Goal: Use online tool/utility: Utilize a website feature to perform a specific function

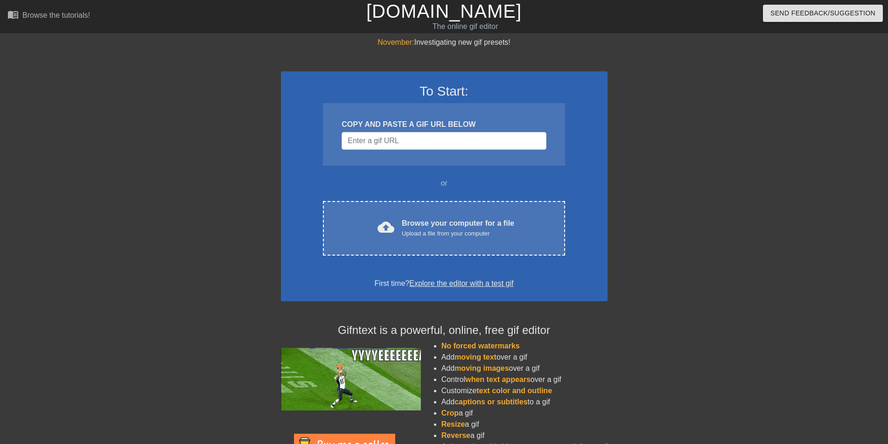
click at [405, 185] on div "or" at bounding box center [444, 183] width 278 height 11
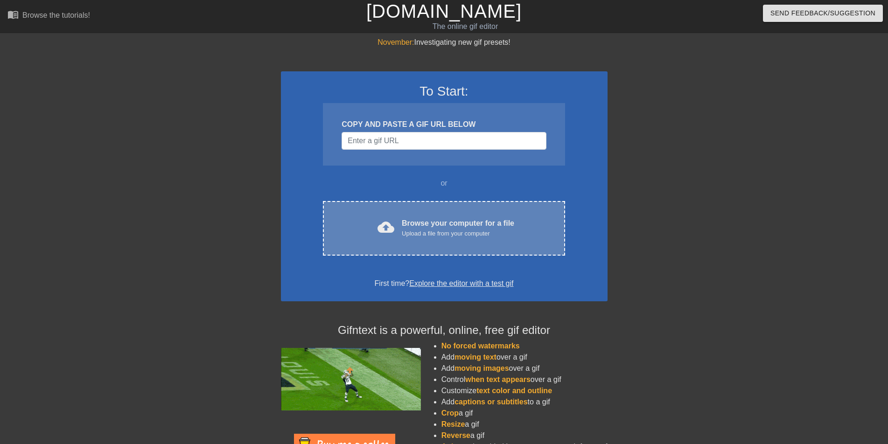
click at [424, 225] on div "Browse your computer for a file Upload a file from your computer" at bounding box center [458, 228] width 112 height 21
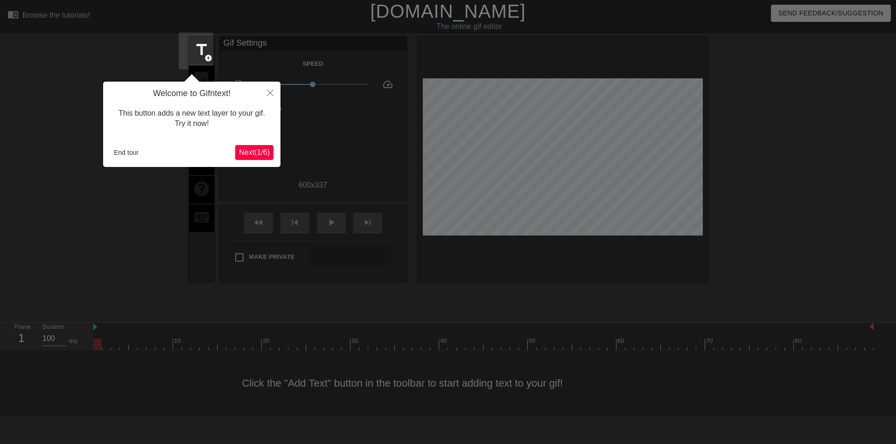
click at [249, 156] on span "Next ( 1 / 6 )" at bounding box center [254, 152] width 31 height 8
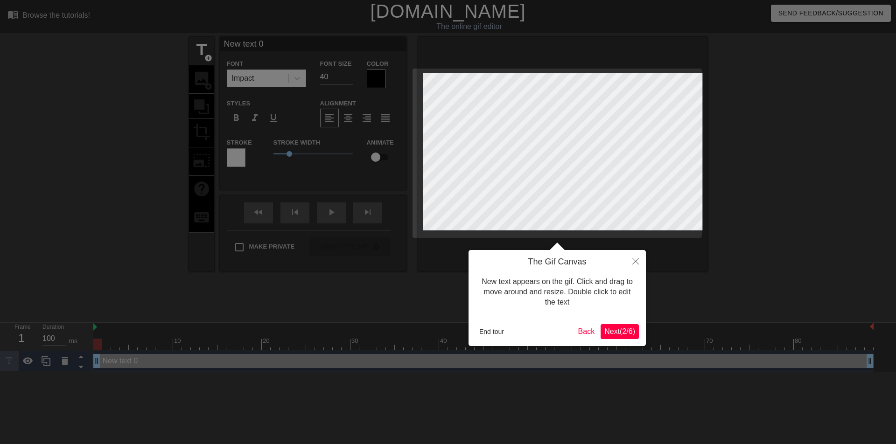
click at [616, 328] on span "Next ( 2 / 6 )" at bounding box center [619, 332] width 31 height 8
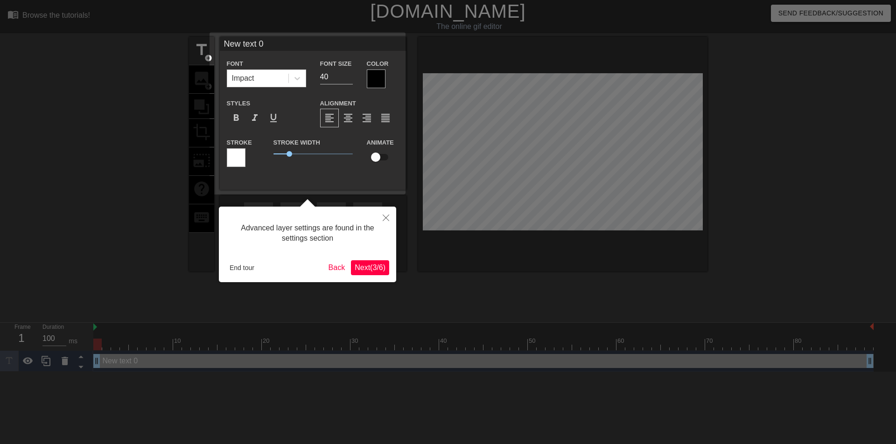
click at [366, 265] on span "Next ( 3 / 6 )" at bounding box center [370, 268] width 31 height 8
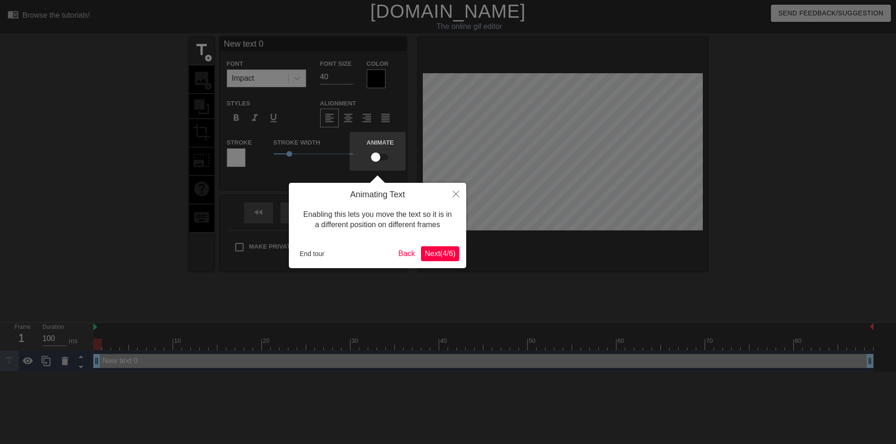
click at [429, 257] on span "Next ( 4 / 6 )" at bounding box center [440, 254] width 31 height 8
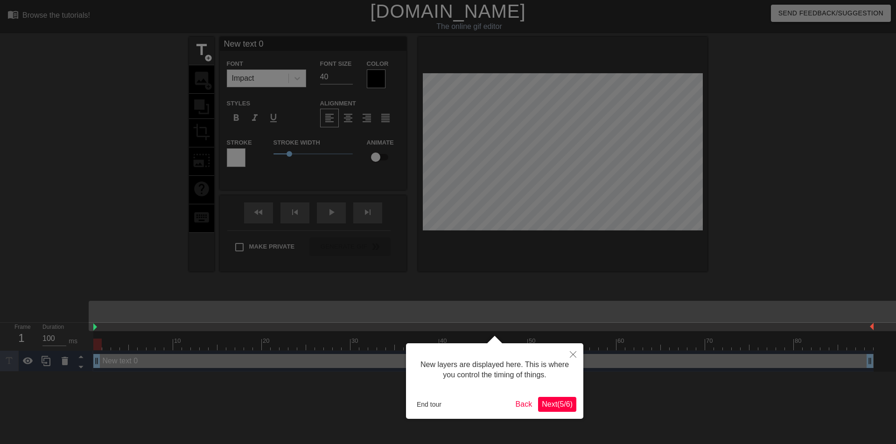
click at [562, 405] on span "Next ( 5 / 6 )" at bounding box center [557, 404] width 31 height 8
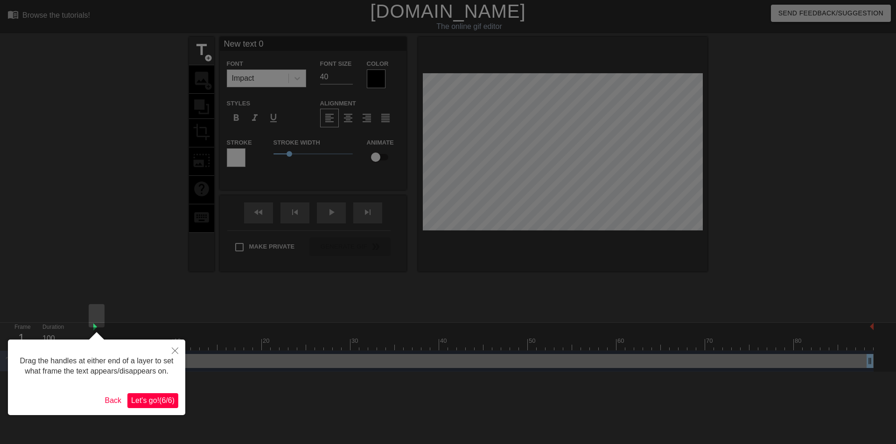
click at [168, 401] on span "Let's go! ( 6 / 6 )" at bounding box center [152, 401] width 43 height 8
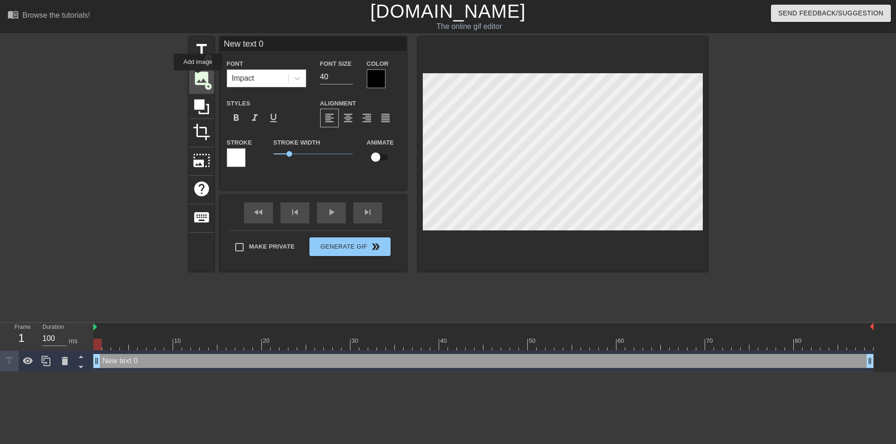
click at [198, 77] on span "image" at bounding box center [202, 79] width 18 height 18
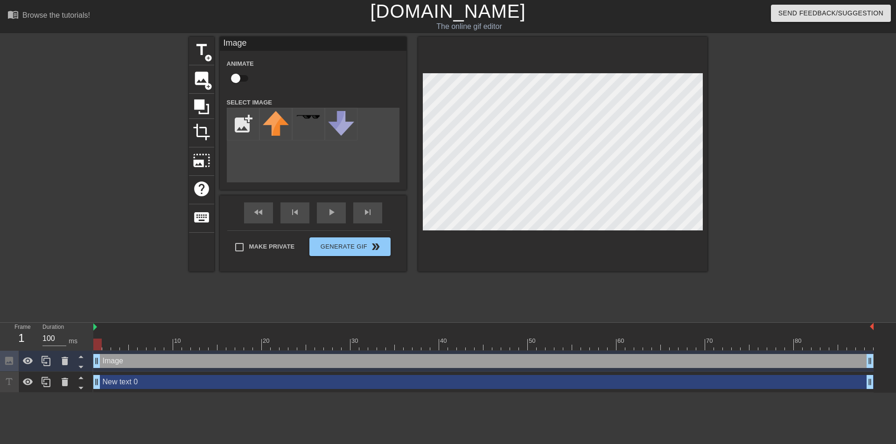
drag, startPoint x: 120, startPoint y: 316, endPoint x: 168, endPoint y: 318, distance: 47.2
click at [171, 354] on div "Image drag_handle drag_handle" at bounding box center [483, 361] width 780 height 14
drag, startPoint x: 99, startPoint y: 299, endPoint x: 867, endPoint y: 286, distance: 767.9
click at [867, 323] on div "10 20 30 40 50 60 70 80" at bounding box center [483, 337] width 780 height 28
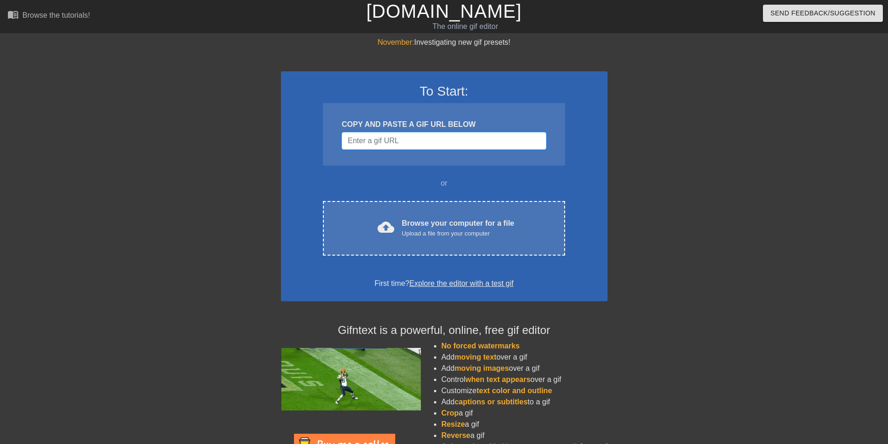
click at [430, 147] on input "Username" at bounding box center [444, 141] width 204 height 18
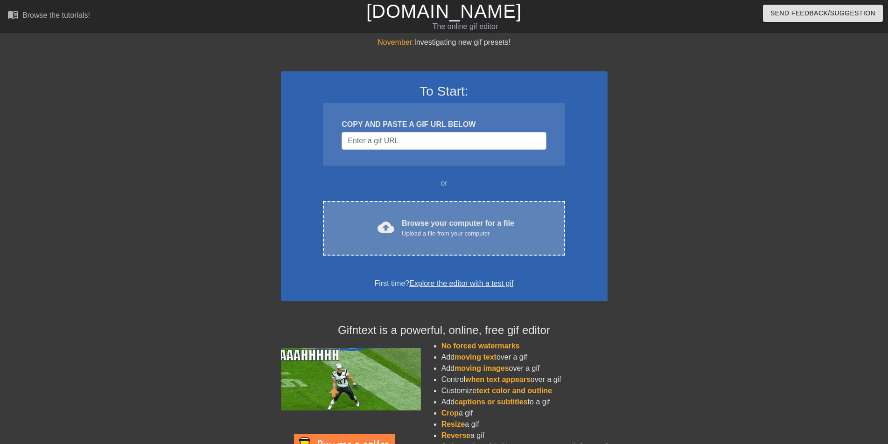
click at [435, 208] on div "cloud_upload Browse your computer for a file Upload a file from your computer C…" at bounding box center [444, 228] width 242 height 55
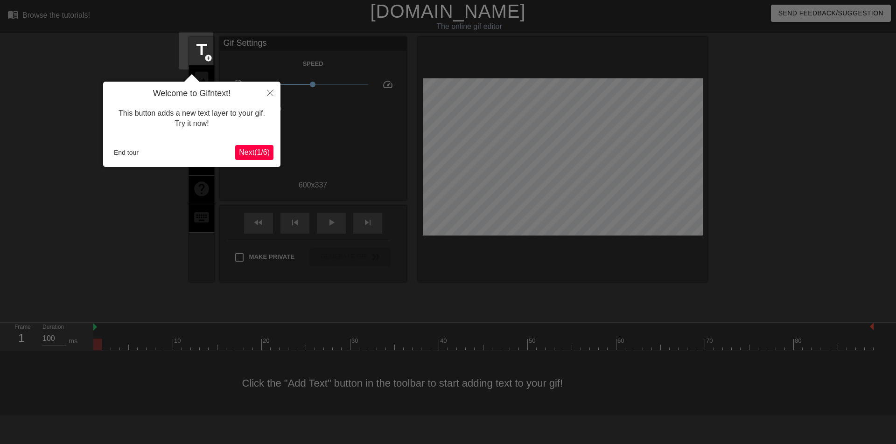
click at [244, 155] on span "Next ( 1 / 6 )" at bounding box center [254, 152] width 31 height 8
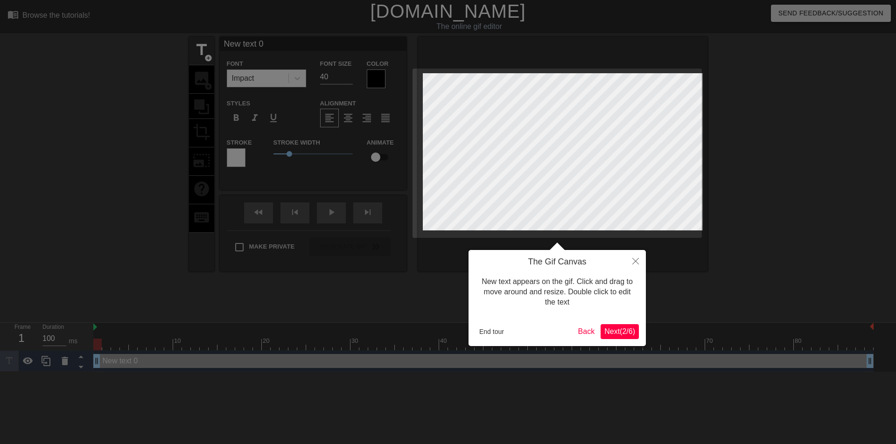
click at [611, 323] on div "The Gif Canvas New text appears on the gif. Click and drag to move around and r…" at bounding box center [557, 298] width 177 height 96
click at [624, 331] on span "Next ( 2 / 6 )" at bounding box center [619, 332] width 31 height 8
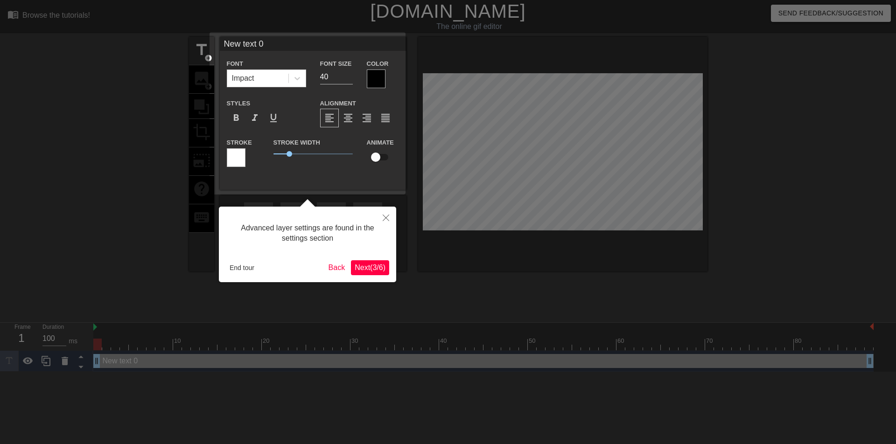
click at [624, 331] on div at bounding box center [448, 222] width 896 height 444
click at [373, 267] on span "Next ( 3 / 6 )" at bounding box center [370, 268] width 31 height 8
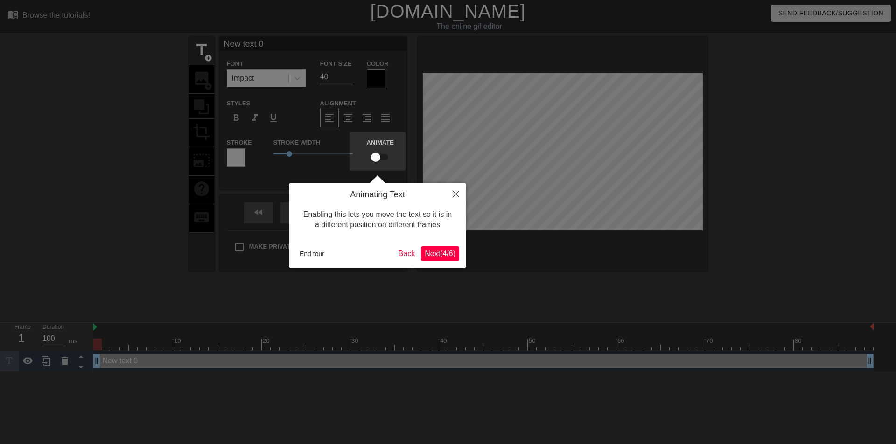
click at [454, 256] on span "Next ( 4 / 6 )" at bounding box center [440, 254] width 31 height 8
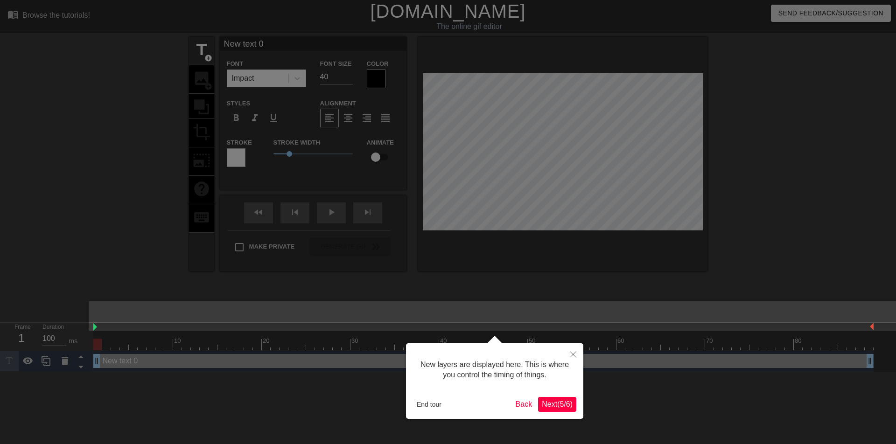
click at [564, 406] on span "Next ( 5 / 6 )" at bounding box center [557, 404] width 31 height 8
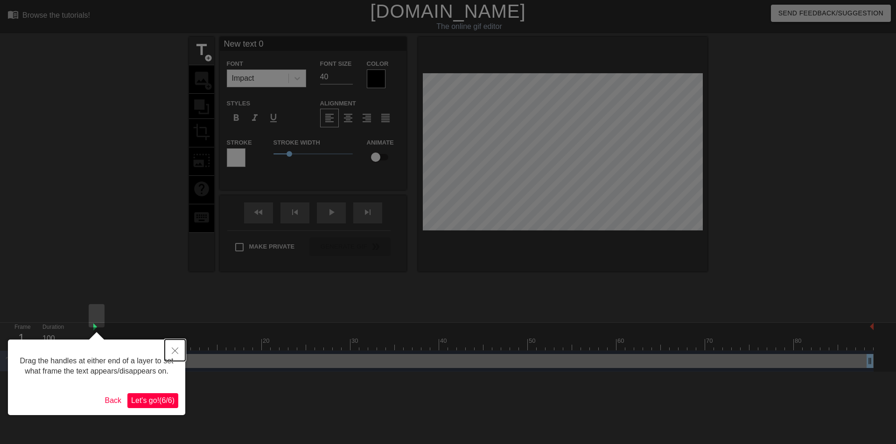
click at [180, 353] on button "Close" at bounding box center [175, 350] width 21 height 21
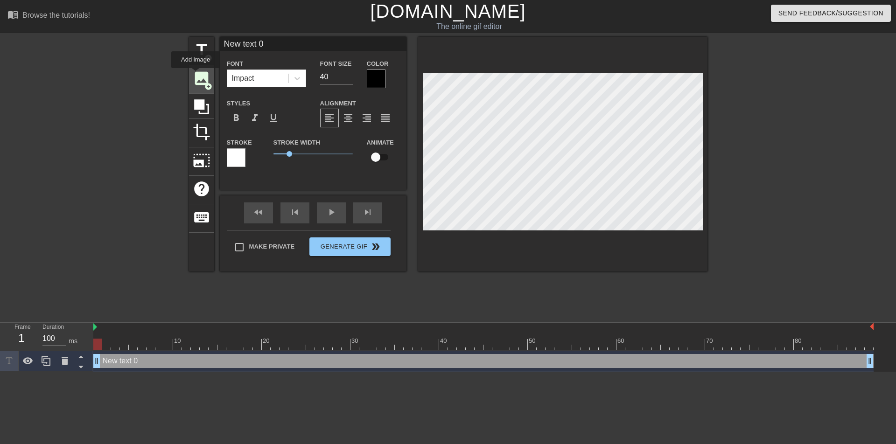
click at [196, 75] on span "image" at bounding box center [202, 79] width 18 height 18
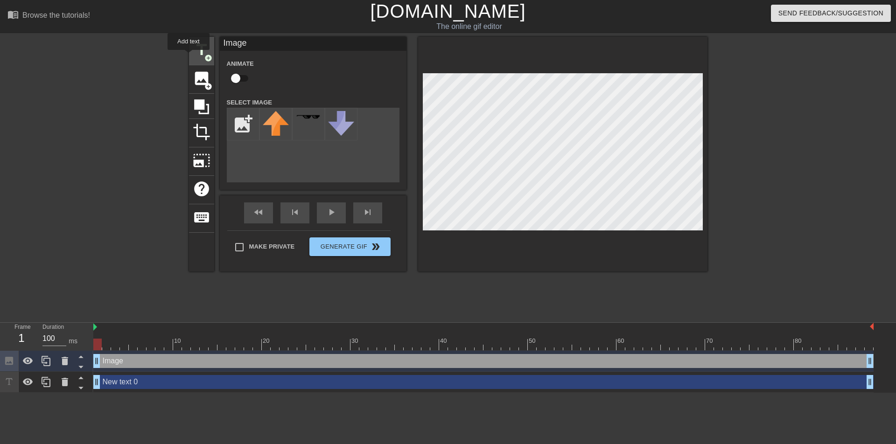
click at [193, 56] on span "title" at bounding box center [202, 50] width 18 height 18
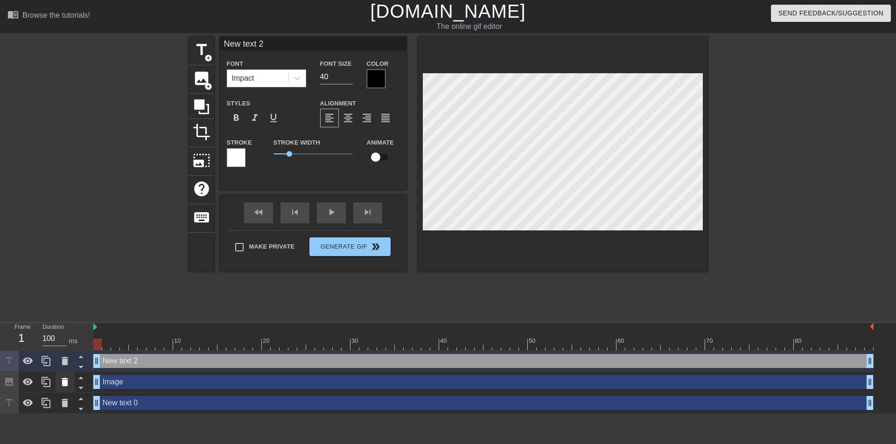
click at [65, 377] on icon at bounding box center [64, 382] width 11 height 11
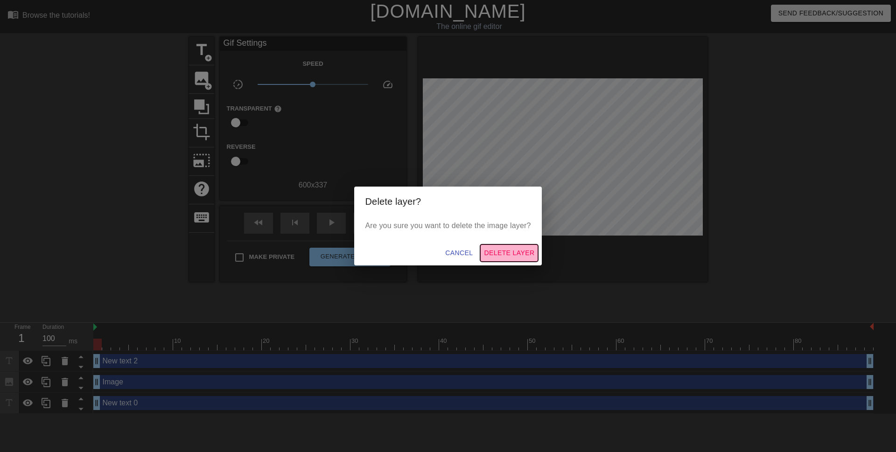
click at [504, 254] on span "Delete Layer" at bounding box center [509, 253] width 50 height 12
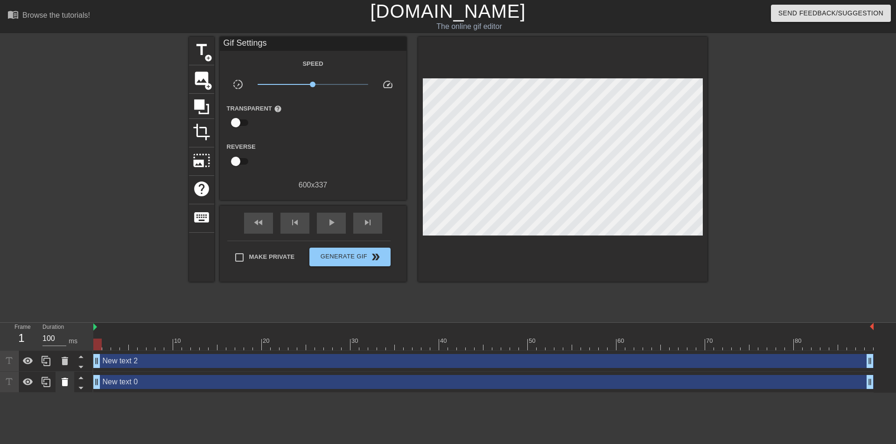
click at [65, 378] on icon at bounding box center [65, 382] width 7 height 8
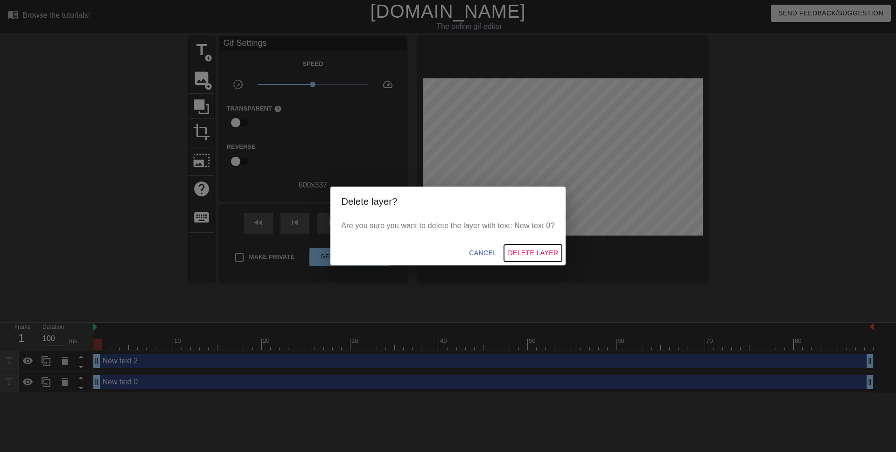
click at [546, 254] on span "Delete Layer" at bounding box center [533, 253] width 50 height 12
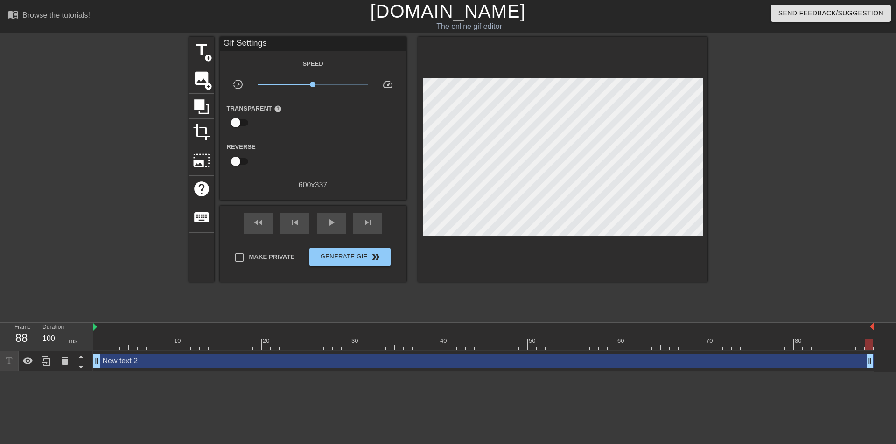
drag, startPoint x: 870, startPoint y: 325, endPoint x: 890, endPoint y: 330, distance: 20.4
click at [888, 351] on div "New text 2 drag_handle drag_handle" at bounding box center [494, 361] width 803 height 21
click at [43, 356] on icon at bounding box center [46, 361] width 9 height 10
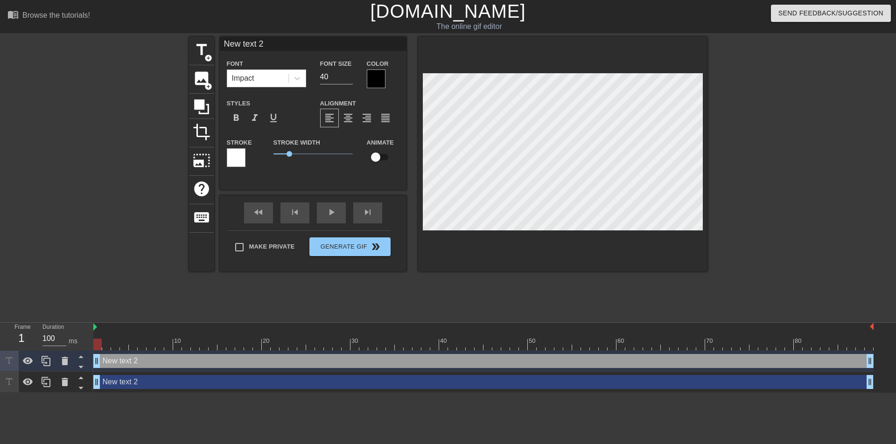
drag, startPoint x: 143, startPoint y: 340, endPoint x: 352, endPoint y: 344, distance: 209.6
click at [352, 372] on div "New text 2 drag_handle drag_handle" at bounding box center [483, 382] width 780 height 21
drag, startPoint x: 96, startPoint y: 338, endPoint x: 86, endPoint y: 333, distance: 11.5
click at [86, 333] on div "Frame 1 Duration 100 ms 10 20 30 40 50 60 70 80 New text 2 drag_handle drag_han…" at bounding box center [448, 358] width 896 height 70
click at [196, 79] on span "image" at bounding box center [202, 79] width 18 height 18
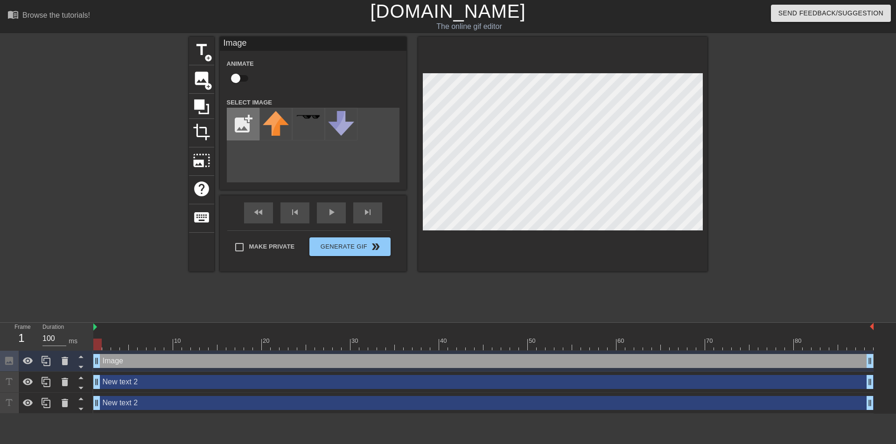
click at [245, 128] on input "file" at bounding box center [243, 124] width 32 height 32
type input "C:\fakepath\derivuslmao.jpg"
click at [276, 117] on img at bounding box center [276, 118] width 26 height 15
click at [695, 233] on div at bounding box center [562, 154] width 289 height 235
drag, startPoint x: 119, startPoint y: 318, endPoint x: 119, endPoint y: 346, distance: 27.5
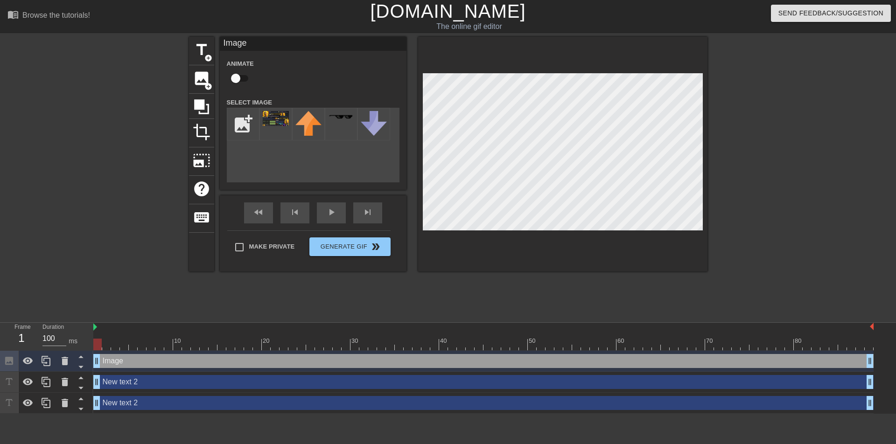
click at [119, 351] on div "Image drag_handle drag_handle New text 2 drag_handle drag_handle New text 2 dra…" at bounding box center [494, 382] width 803 height 63
click at [139, 375] on div "New text 2 drag_handle drag_handle" at bounding box center [483, 382] width 780 height 14
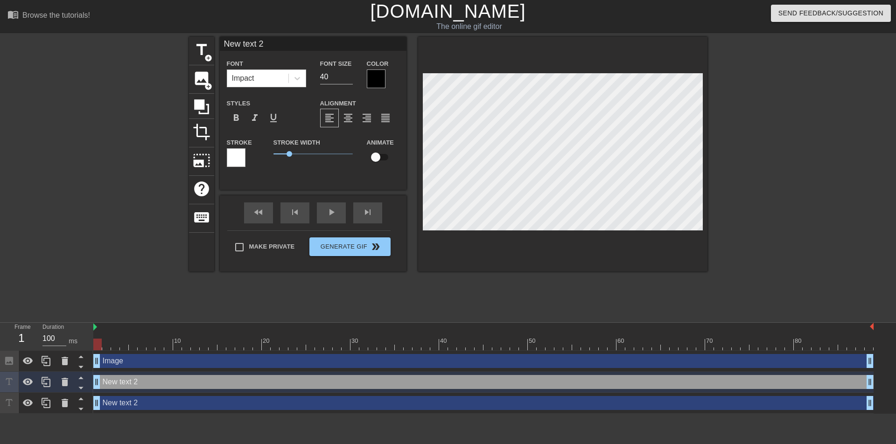
click at [132, 354] on div "Image drag_handle drag_handle" at bounding box center [483, 361] width 780 height 14
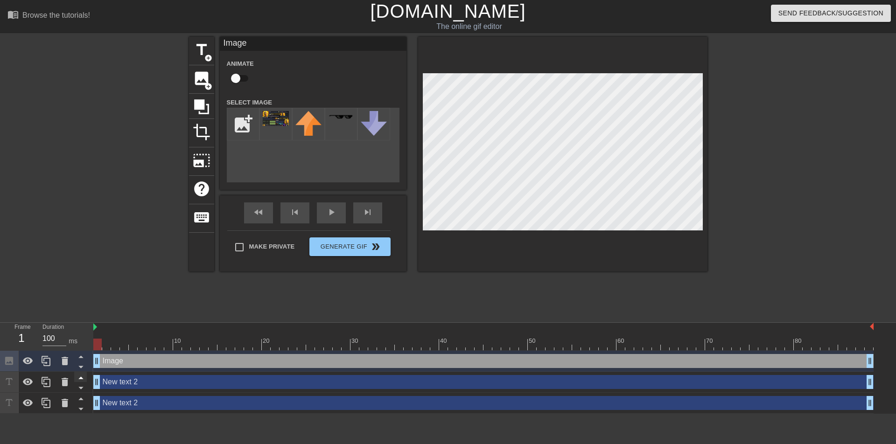
click at [79, 372] on div at bounding box center [80, 377] width 13 height 10
click at [65, 357] on icon at bounding box center [65, 361] width 7 height 8
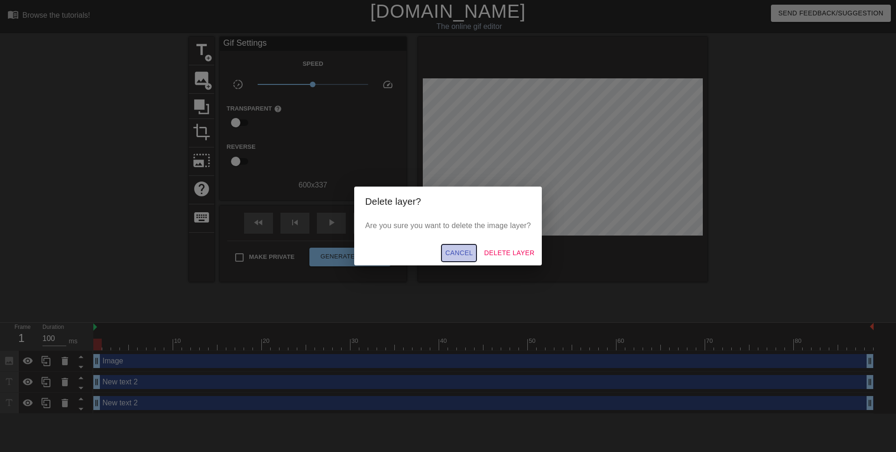
click at [464, 253] on span "Cancel" at bounding box center [459, 253] width 28 height 12
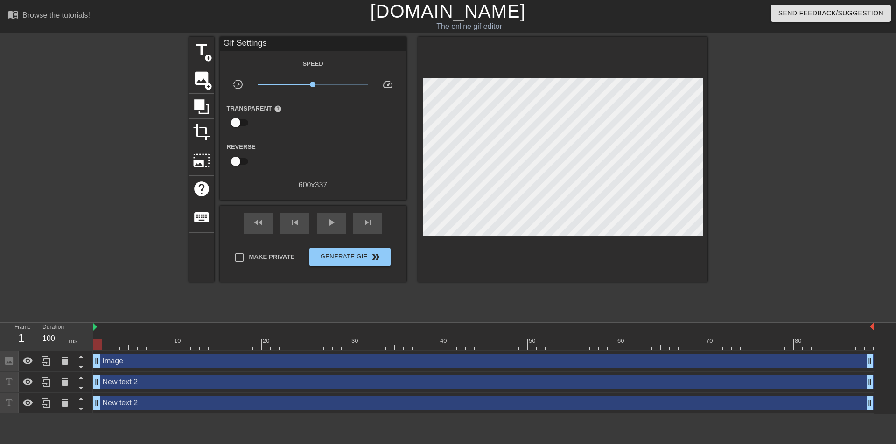
drag, startPoint x: 137, startPoint y: 328, endPoint x: 133, endPoint y: 368, distance: 40.4
click at [133, 368] on div "Image drag_handle drag_handle New text 2 drag_handle drag_handle New text 2 dra…" at bounding box center [494, 382] width 803 height 63
click at [121, 375] on div "New text 2 drag_handle drag_handle" at bounding box center [483, 382] width 780 height 14
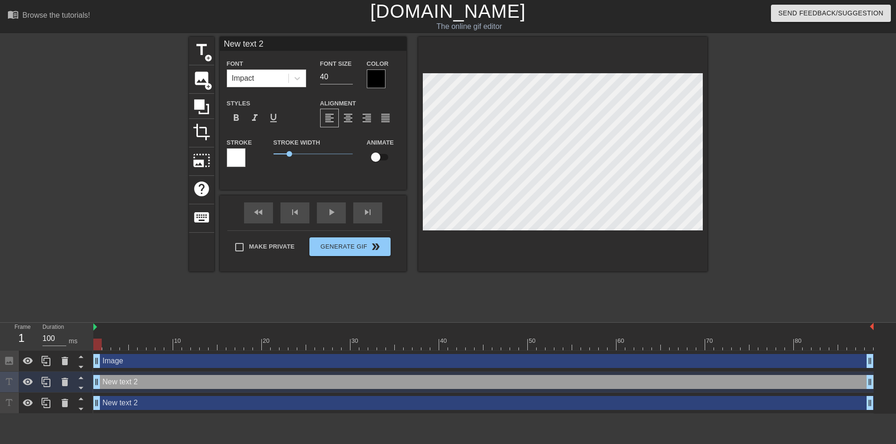
click at [139, 396] on div "New text 2 drag_handle drag_handle" at bounding box center [483, 403] width 780 height 14
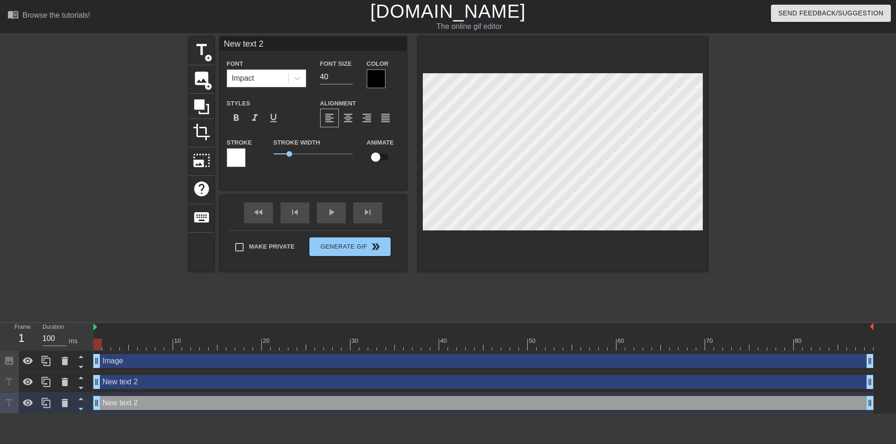
click at [131, 375] on div "New text 2 drag_handle drag_handle" at bounding box center [483, 382] width 780 height 14
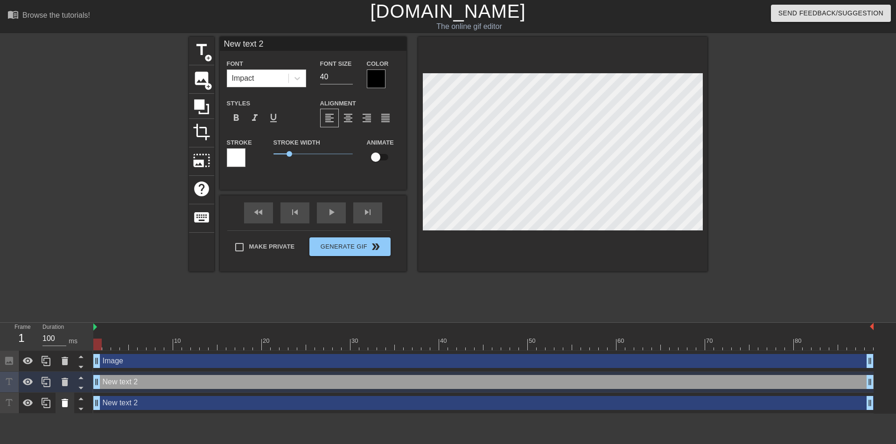
drag, startPoint x: 99, startPoint y: 339, endPoint x: 59, endPoint y: 349, distance: 41.3
click at [75, 353] on div "Frame 1 Duration 100 ms 10 20 30 40 50 60 70 80 Image drag_handle drag_handle N…" at bounding box center [448, 368] width 896 height 91
click at [63, 378] on icon at bounding box center [65, 382] width 7 height 8
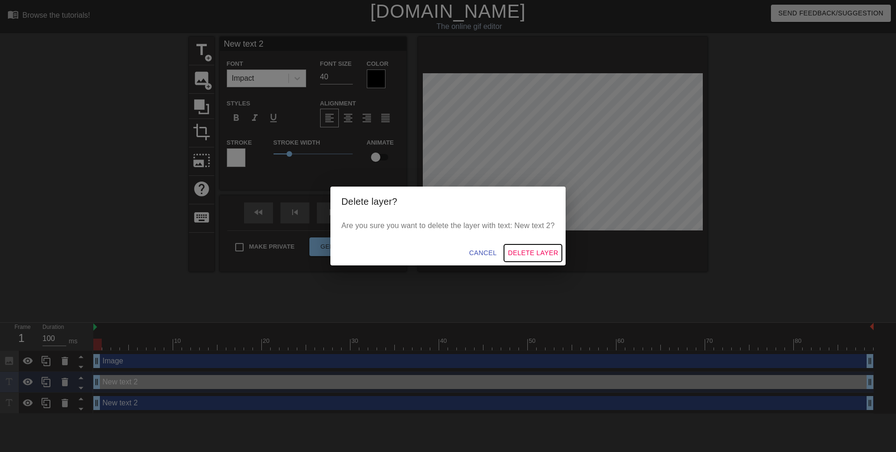
click at [535, 250] on span "Delete Layer" at bounding box center [533, 253] width 50 height 12
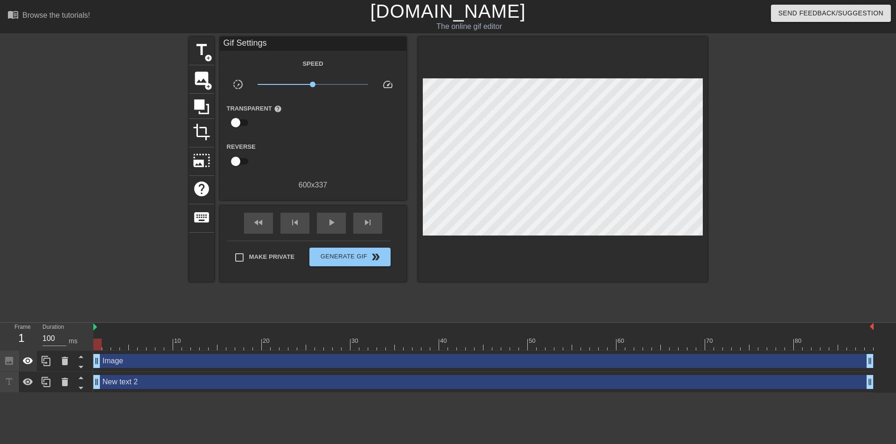
click at [30, 358] on icon at bounding box center [28, 361] width 10 height 7
click at [63, 378] on icon at bounding box center [65, 382] width 7 height 8
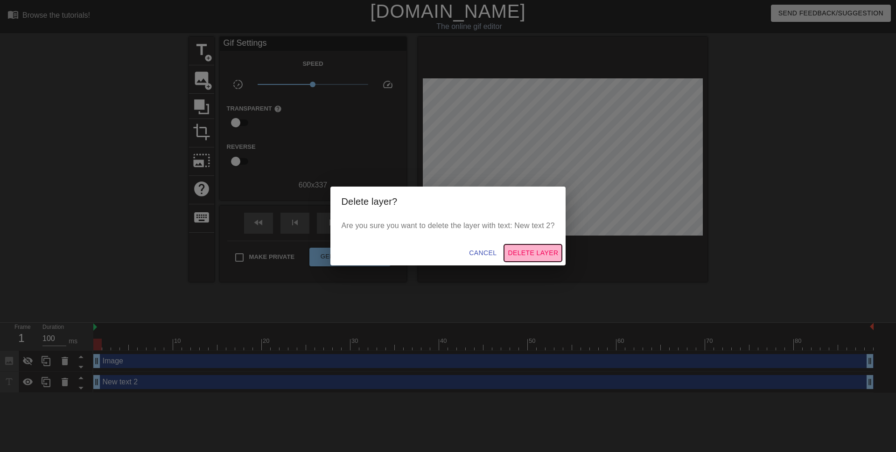
click at [530, 253] on span "Delete Layer" at bounding box center [533, 253] width 50 height 12
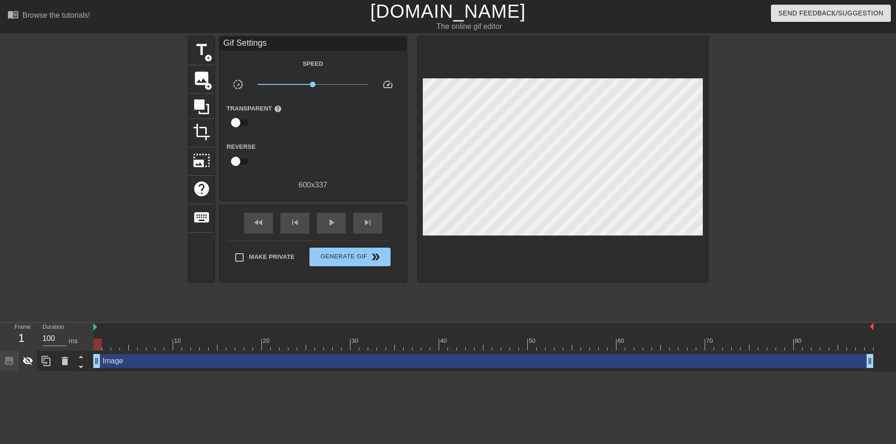
click at [29, 357] on icon at bounding box center [28, 361] width 10 height 9
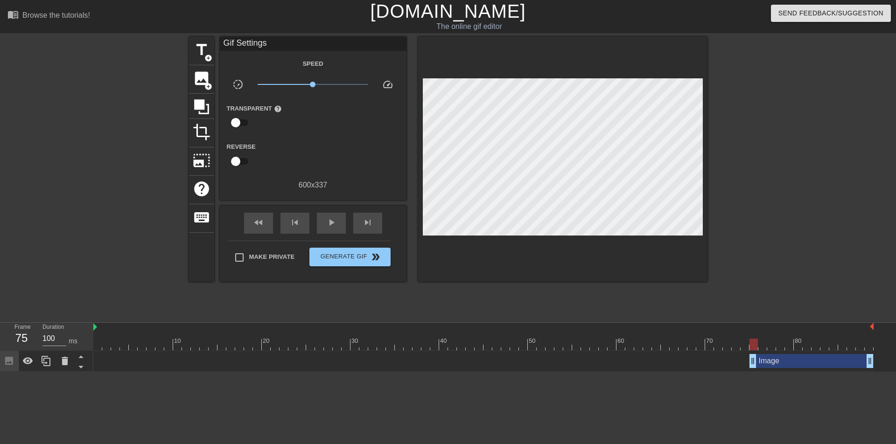
drag, startPoint x: 97, startPoint y: 325, endPoint x: 752, endPoint y: 313, distance: 655.4
click at [752, 323] on div "10 20 30 40 50 60 70 80 Image drag_handle drag_handle" at bounding box center [494, 347] width 803 height 49
click at [317, 225] on div "play_arrow" at bounding box center [331, 223] width 29 height 21
drag, startPoint x: 752, startPoint y: 324, endPoint x: 754, endPoint y: 330, distance: 5.9
click at [754, 354] on div "Image drag_handle drag_handle" at bounding box center [812, 361] width 124 height 14
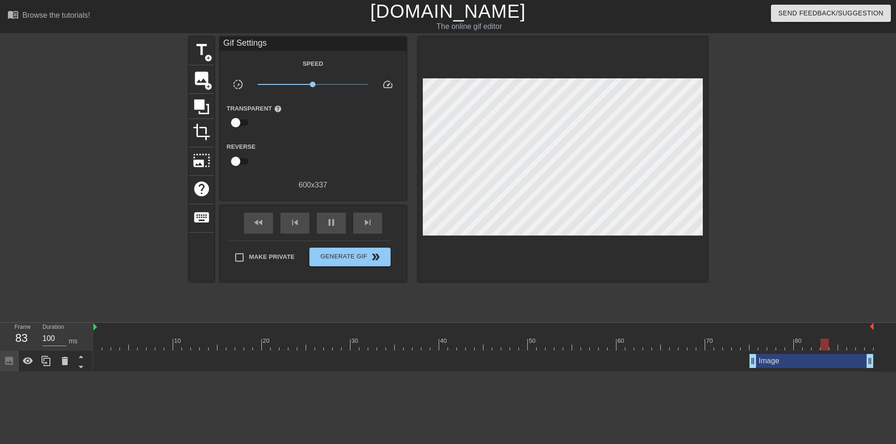
click at [754, 330] on html "menu_book Browse the tutorials! [DOMAIN_NAME] The online gif editor Send Feedba…" at bounding box center [448, 186] width 896 height 372
click at [752, 354] on div "Image drag_handle drag_handle" at bounding box center [812, 361] width 124 height 14
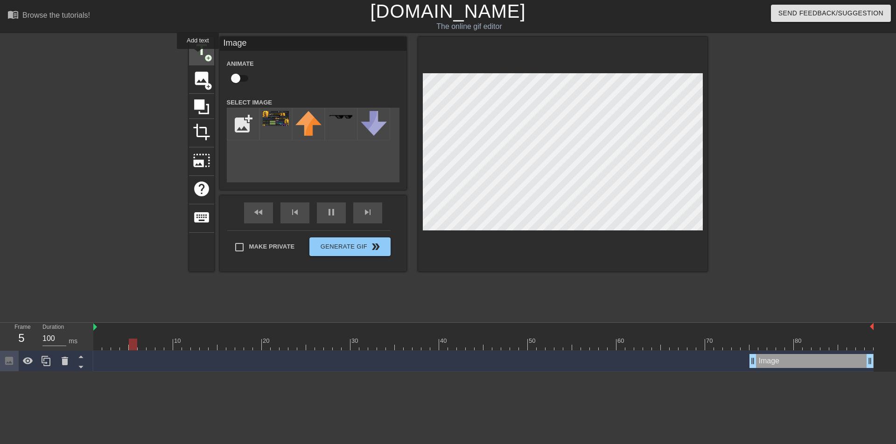
click at [198, 56] on span "title" at bounding box center [202, 50] width 18 height 18
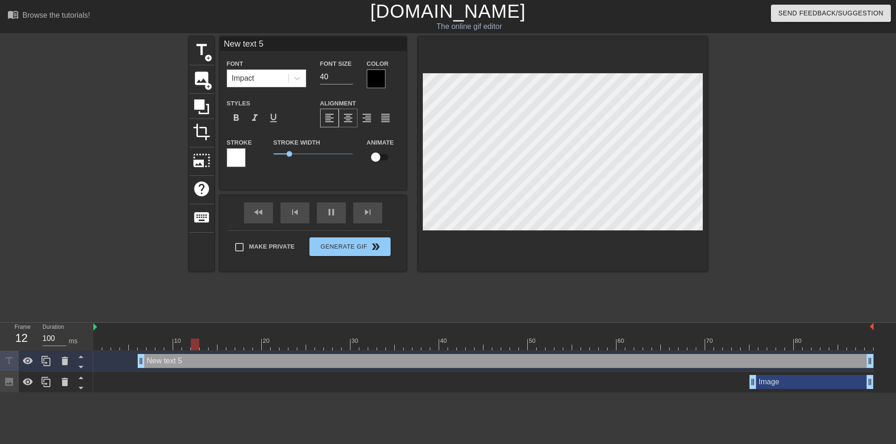
click at [343, 120] on span "format_align_center" at bounding box center [348, 117] width 11 height 11
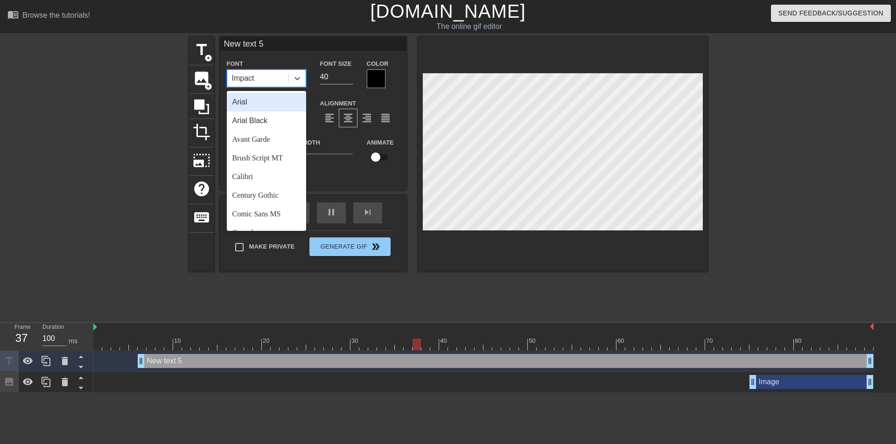
click at [257, 80] on div "Impact" at bounding box center [257, 78] width 61 height 17
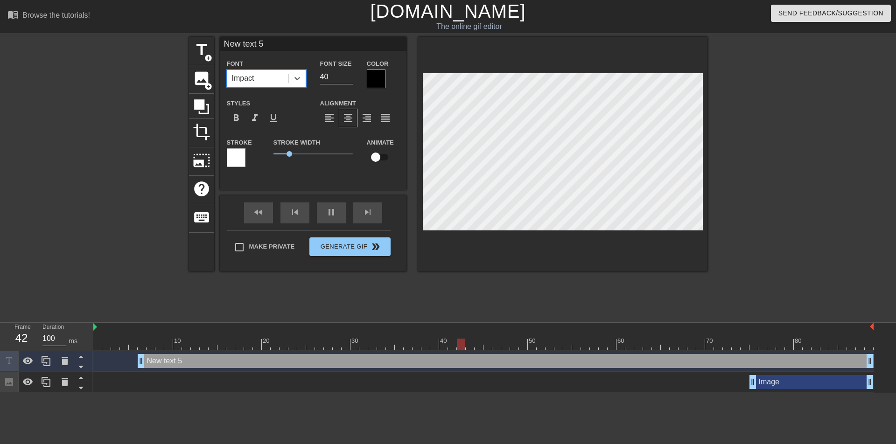
click at [257, 80] on div "Impact" at bounding box center [257, 78] width 61 height 17
drag, startPoint x: 266, startPoint y: 45, endPoint x: 169, endPoint y: 50, distance: 96.7
click at [220, 50] on input "New text 5" at bounding box center [313, 44] width 187 height 14
type input "Derivus"
click at [370, 78] on div at bounding box center [376, 79] width 19 height 19
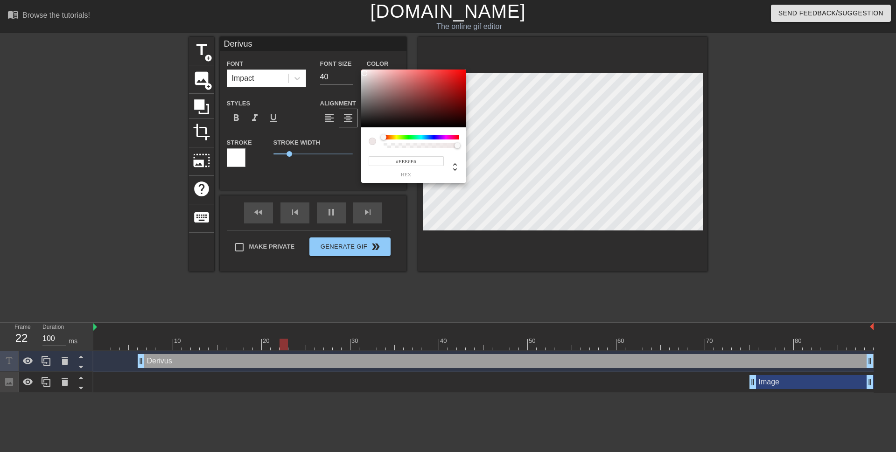
click at [365, 73] on div at bounding box center [413, 99] width 105 height 58
click at [361, 73] on div at bounding box center [413, 99] width 105 height 58
click at [364, 75] on div at bounding box center [364, 75] width 6 height 6
type input "232"
type input "1"
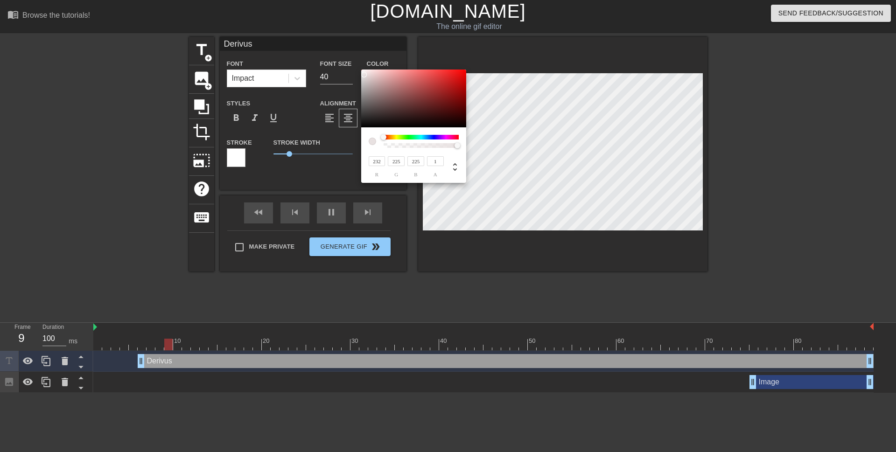
drag, startPoint x: 456, startPoint y: 147, endPoint x: 469, endPoint y: 153, distance: 14.4
click at [466, 153] on div "232 r 225 g 225 b 1 a" at bounding box center [413, 126] width 105 height 113
type input "227"
type input "225"
type input "232"
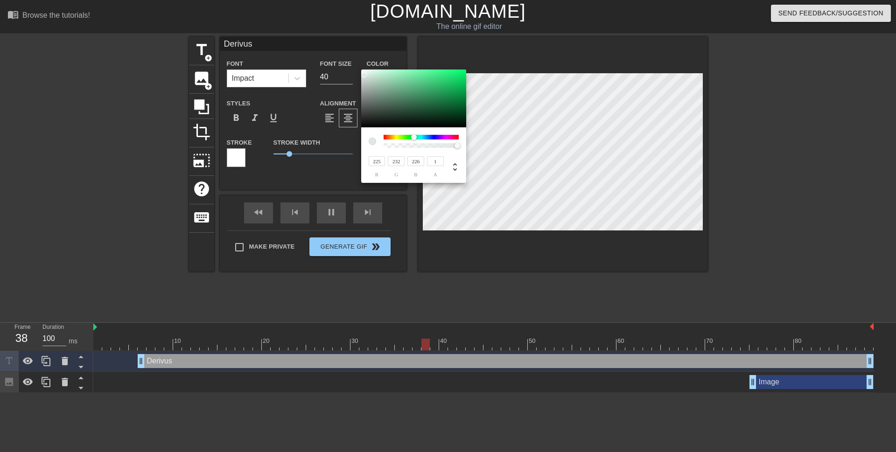
type input "225"
type input "232"
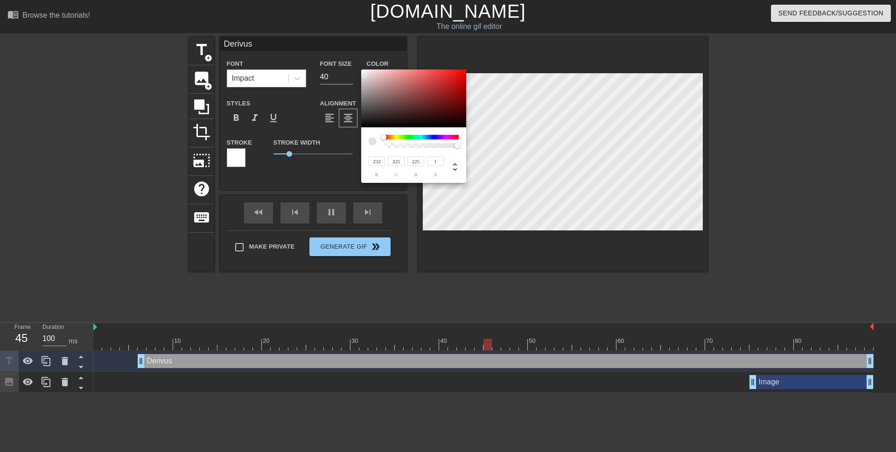
type input "228"
type input "234"
type input "230"
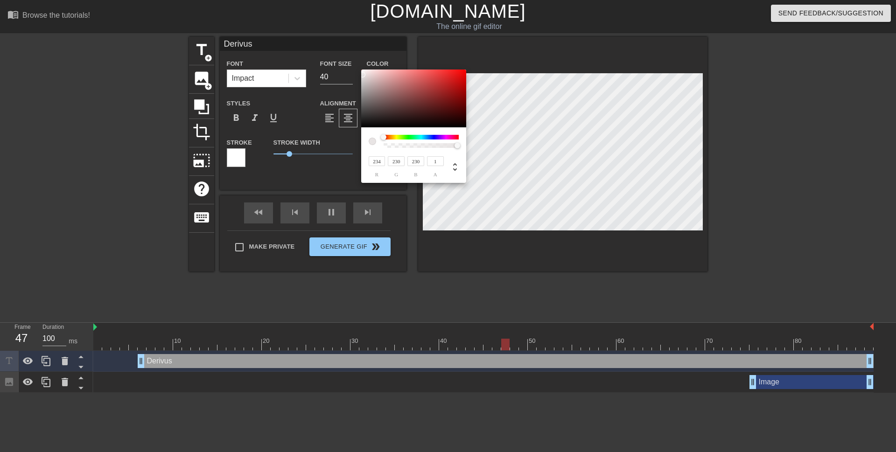
type input "238"
type input "234"
type input "240"
type input "236"
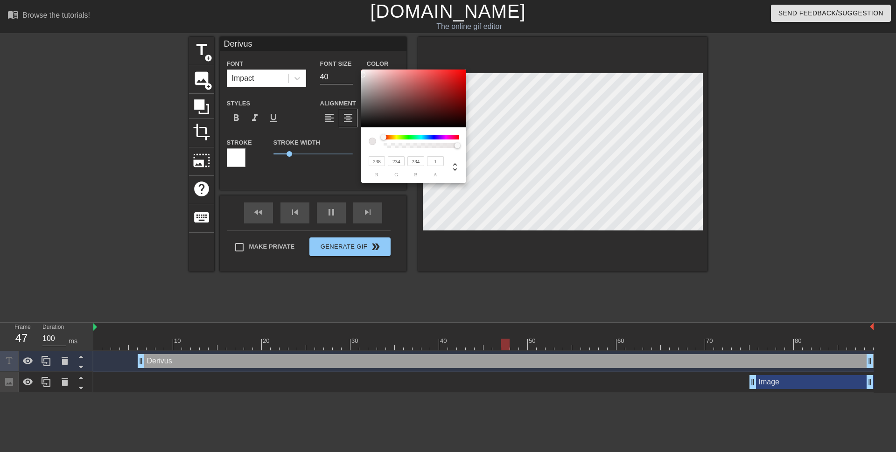
type input "236"
type input "242"
type input "238"
type input "232"
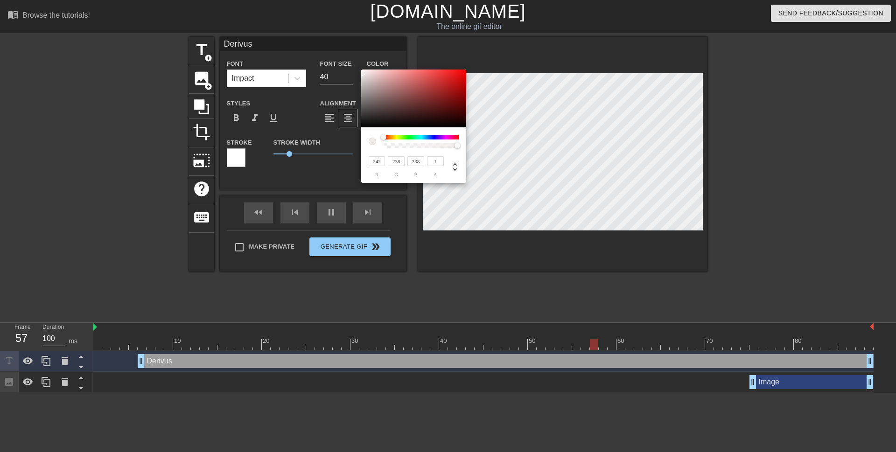
type input "227"
type input "230"
type input "225"
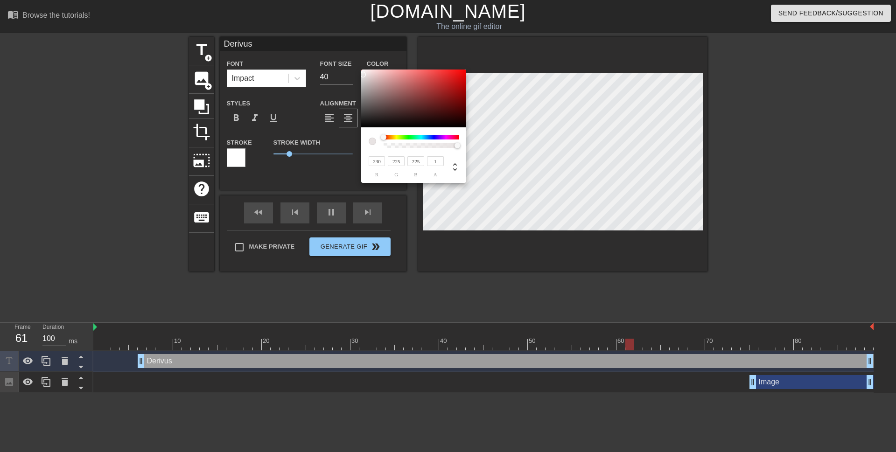
type input "226"
type input "221"
type input "220"
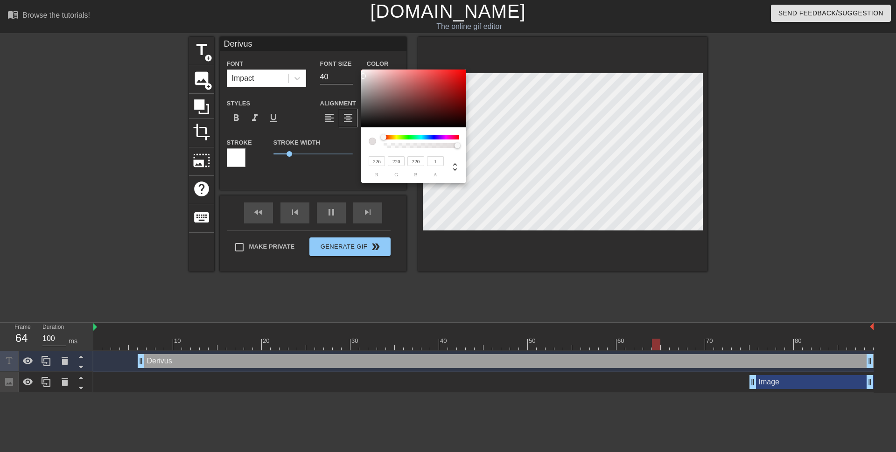
type input "224"
type input "218"
type input "226"
type input "220"
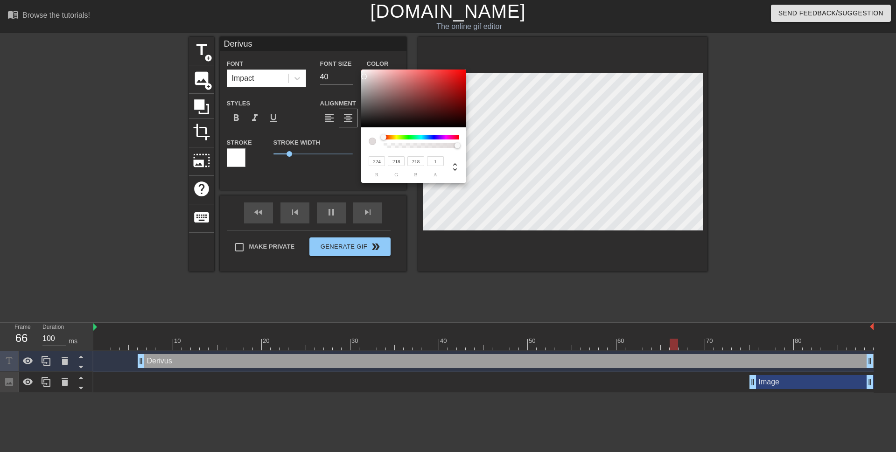
type input "220"
type input "228"
type input "222"
type input "230"
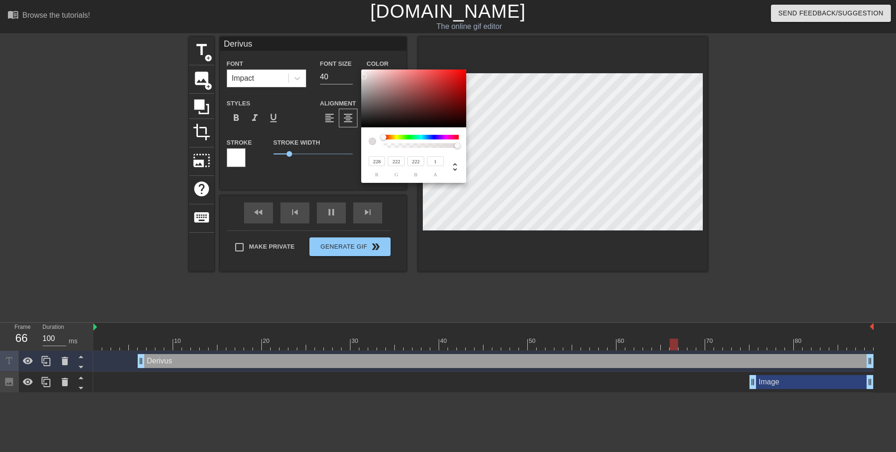
type input "224"
type input "232"
type input "226"
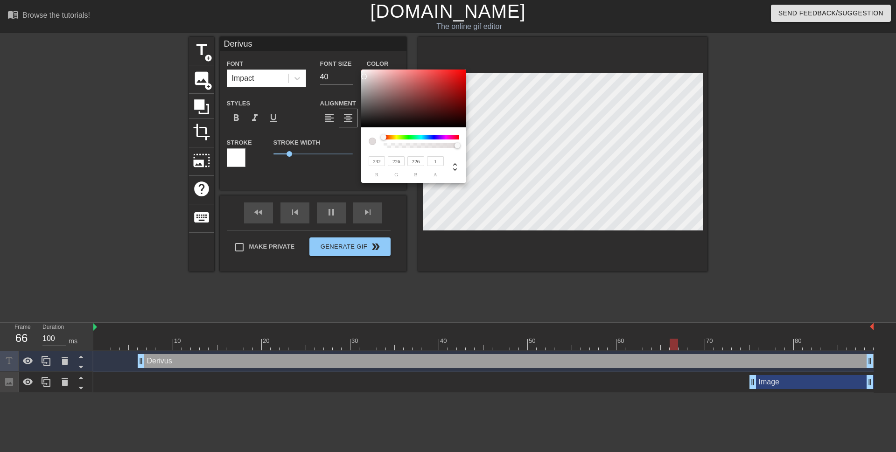
type input "238"
type input "232"
type input "242"
type input "236"
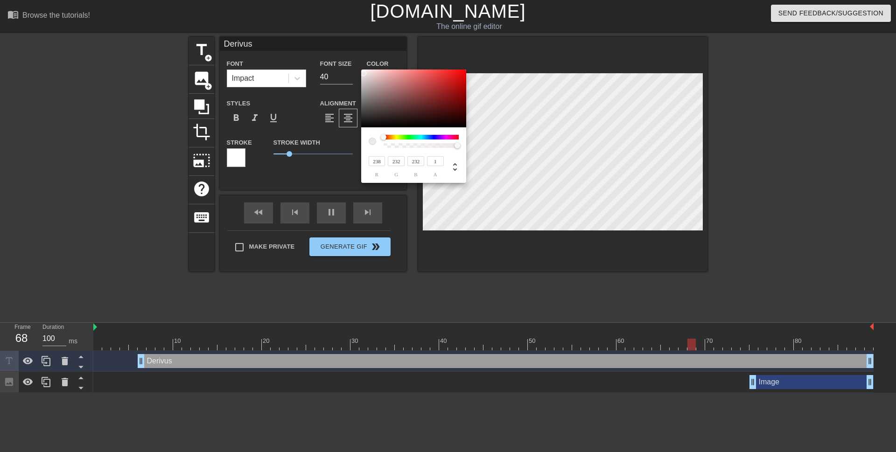
type input "236"
type input "248"
type input "242"
type input "243"
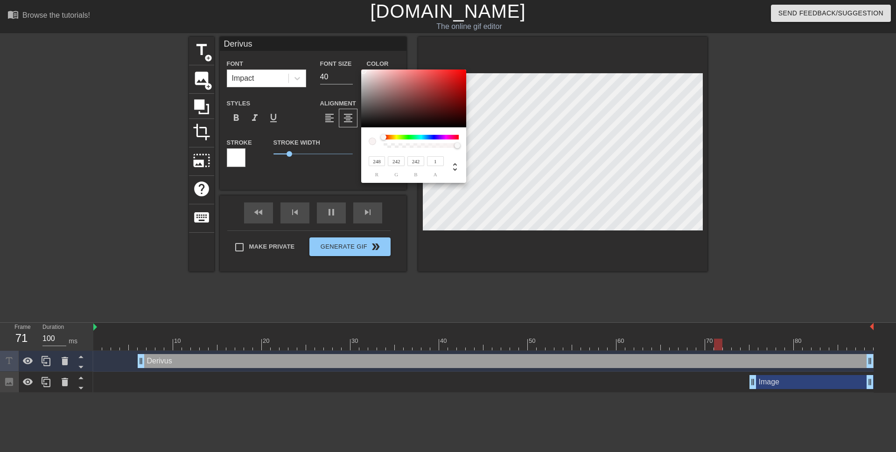
type input "243"
type input "246"
type input "242"
type input "244"
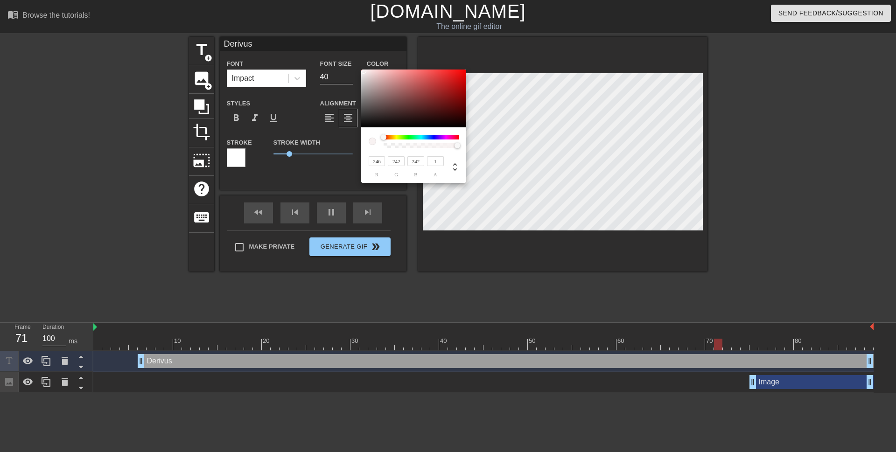
type input "244"
click at [362, 71] on div at bounding box center [362, 72] width 6 height 6
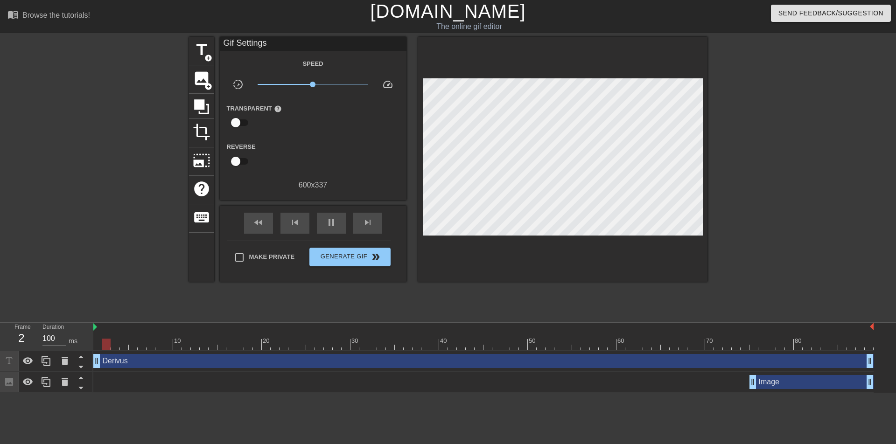
drag, startPoint x: 140, startPoint y: 326, endPoint x: 95, endPoint y: 326, distance: 45.7
click at [95, 354] on div "Derivus drag_handle drag_handle" at bounding box center [483, 361] width 780 height 14
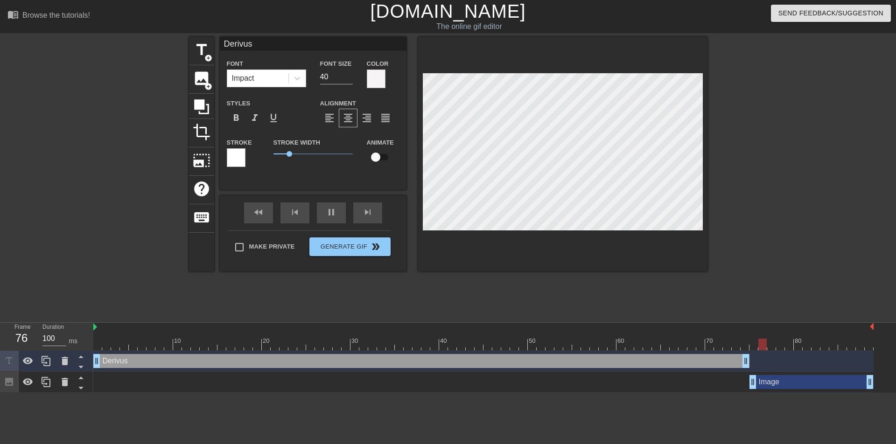
drag, startPoint x: 868, startPoint y: 315, endPoint x: 745, endPoint y: 327, distance: 123.4
click at [745, 351] on div "Derivus drag_handle drag_handle Image drag_handle drag_handle" at bounding box center [494, 372] width 803 height 42
click at [373, 369] on html "menu_book Browse the tutorials! [DOMAIN_NAME] The online gif editor Send Feedba…" at bounding box center [448, 196] width 896 height 393
click at [343, 80] on input "39" at bounding box center [336, 77] width 33 height 15
click at [343, 80] on input "38" at bounding box center [336, 77] width 33 height 15
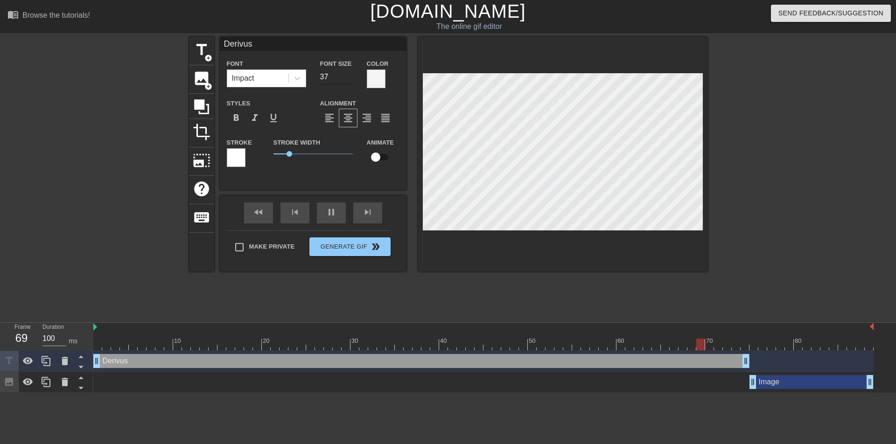
click at [343, 80] on input "37" at bounding box center [336, 77] width 33 height 15
click at [343, 80] on input "36" at bounding box center [336, 77] width 33 height 15
click at [343, 79] on input "35" at bounding box center [336, 77] width 33 height 15
click at [343, 79] on input "34" at bounding box center [336, 77] width 33 height 15
click at [343, 79] on input "33" at bounding box center [336, 77] width 33 height 15
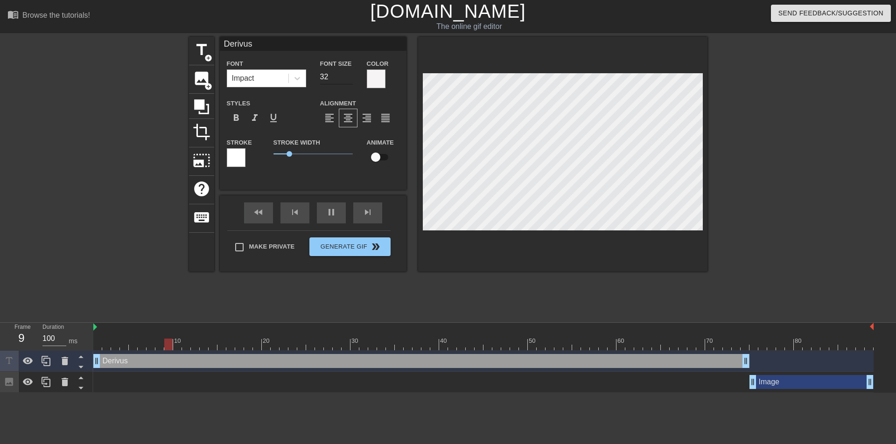
type input "32"
click at [340, 79] on input "32" at bounding box center [336, 77] width 33 height 15
click at [755, 134] on div "title add_circle image add_circle crop photo_size_select_large help keyboard De…" at bounding box center [448, 177] width 896 height 280
click at [765, 157] on div "title add_circle image add_circle crop photo_size_select_large help keyboard De…" at bounding box center [448, 177] width 896 height 280
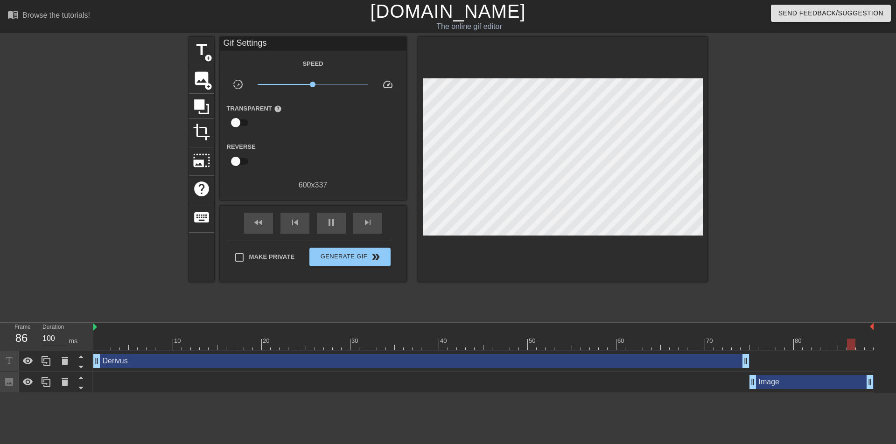
click at [63, 331] on input "100" at bounding box center [54, 338] width 24 height 15
click at [334, 214] on div "pause" at bounding box center [331, 223] width 29 height 21
click at [62, 331] on input "100" at bounding box center [54, 338] width 24 height 15
click at [62, 331] on input "101" at bounding box center [54, 338] width 24 height 15
click at [62, 331] on input "102" at bounding box center [54, 338] width 24 height 15
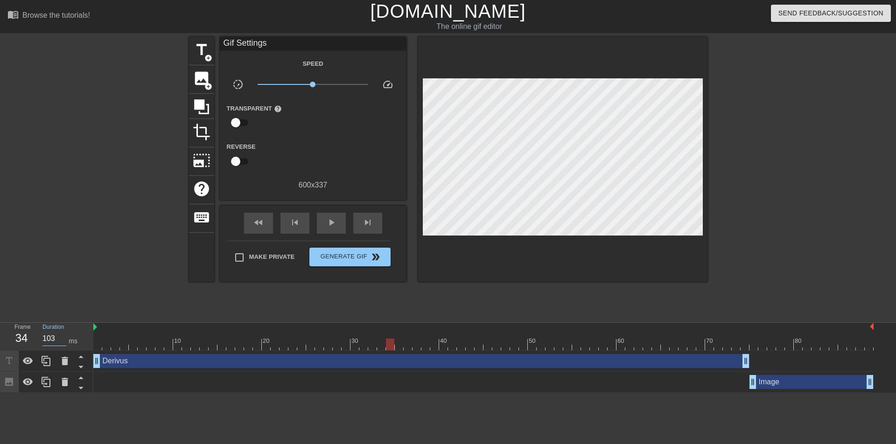
click at [62, 331] on input "103" at bounding box center [54, 338] width 24 height 15
click at [62, 331] on input "104" at bounding box center [54, 338] width 24 height 15
click at [62, 331] on input "105" at bounding box center [54, 338] width 24 height 15
click at [62, 331] on input "106" at bounding box center [54, 338] width 24 height 15
click at [62, 331] on input "107" at bounding box center [54, 338] width 24 height 15
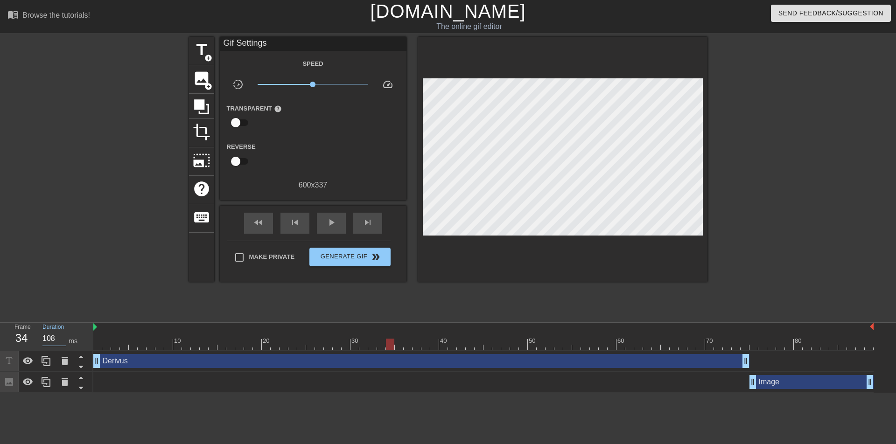
click at [62, 331] on input "108" at bounding box center [54, 338] width 24 height 15
click at [62, 331] on input "109" at bounding box center [54, 338] width 24 height 15
click at [62, 331] on input "110" at bounding box center [54, 338] width 24 height 15
click at [319, 223] on div "play_arrow" at bounding box center [331, 223] width 29 height 21
type input "100"
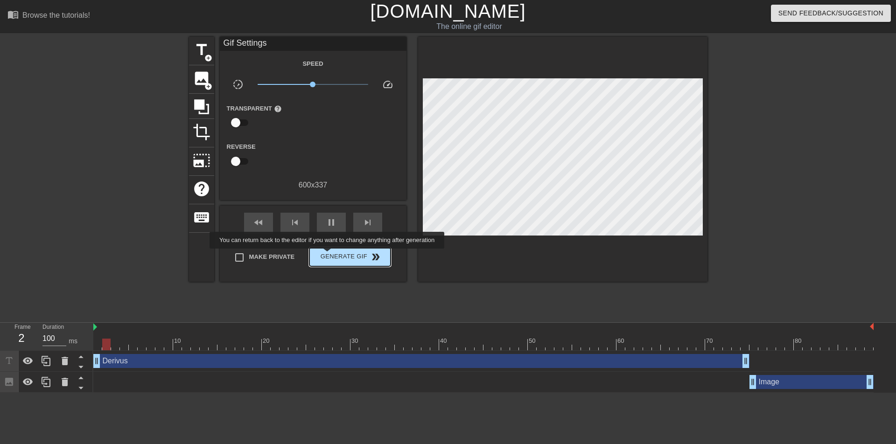
click at [328, 255] on span "Generate Gif double_arrow" at bounding box center [349, 257] width 73 height 11
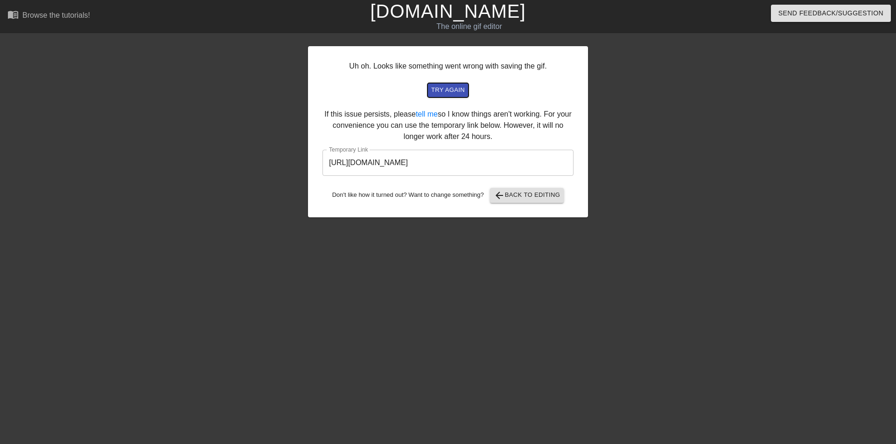
click at [451, 92] on span "try again" at bounding box center [448, 90] width 34 height 11
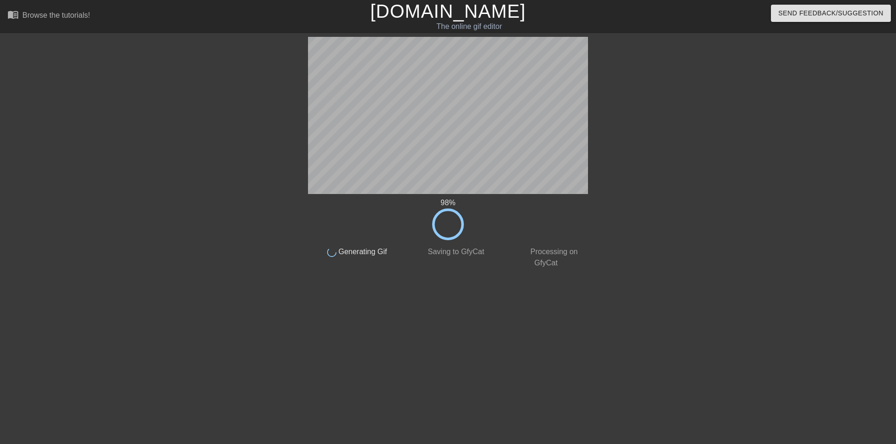
click at [671, 298] on html "menu_book Browse the tutorials! [DOMAIN_NAME] The online gif editor Send Feedba…" at bounding box center [448, 160] width 896 height 321
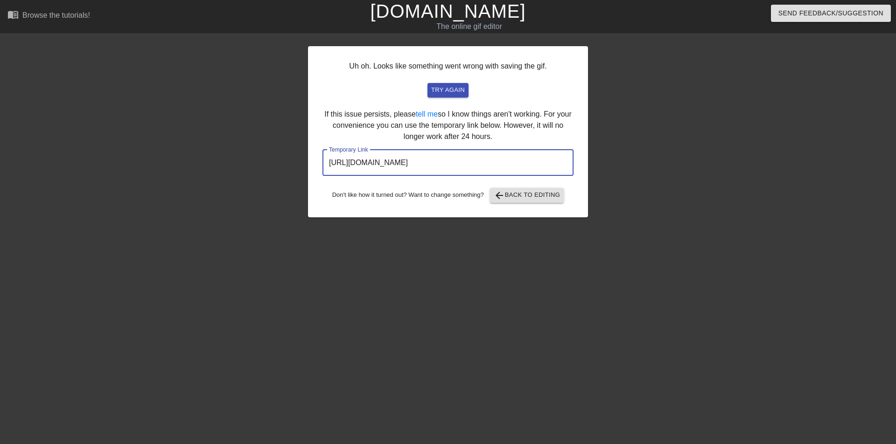
drag, startPoint x: 525, startPoint y: 162, endPoint x: 220, endPoint y: 184, distance: 305.1
click at [323, 176] on input "[URL][DOMAIN_NAME]" at bounding box center [448, 163] width 251 height 26
